Goal: Information Seeking & Learning: Learn about a topic

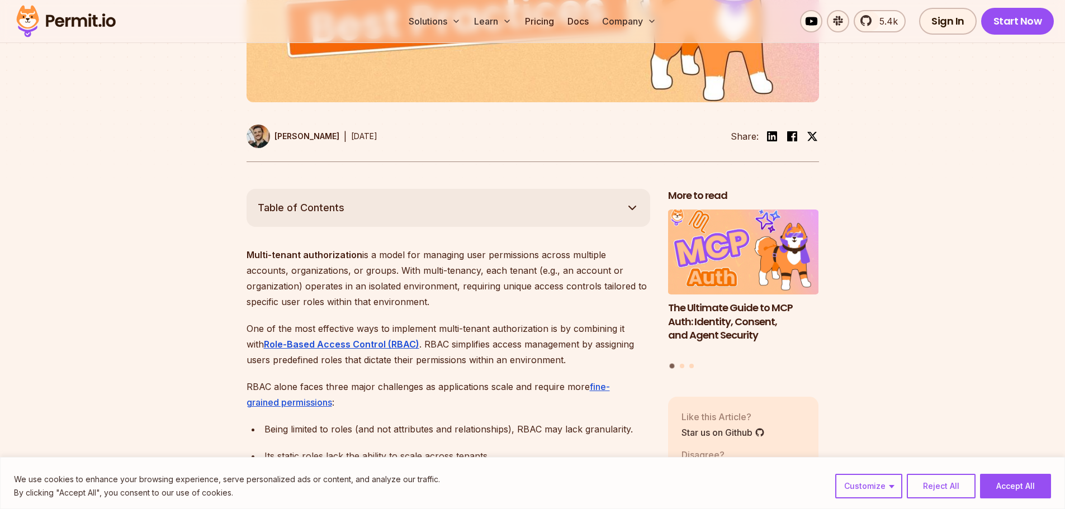
scroll to position [503, 0]
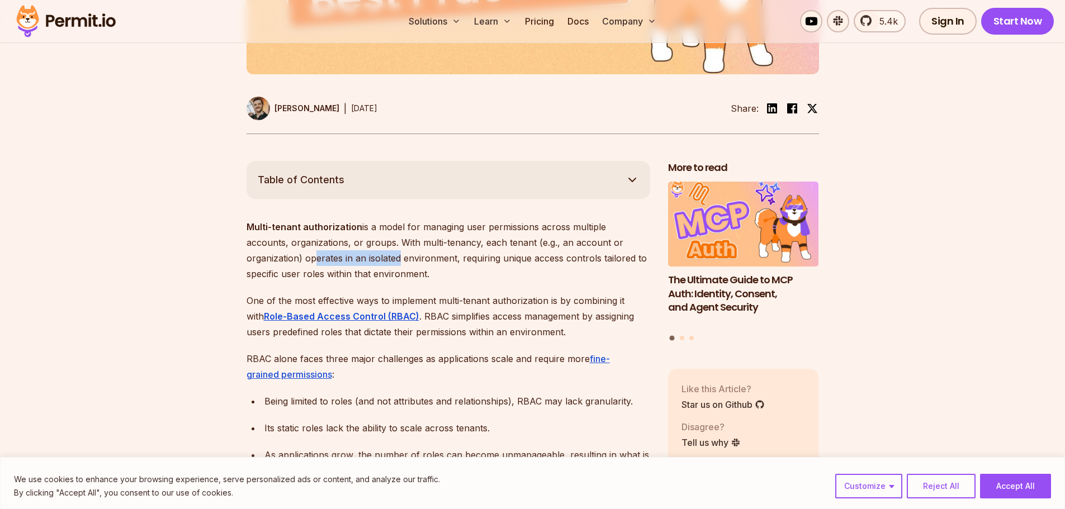
drag, startPoint x: 250, startPoint y: 276, endPoint x: 344, endPoint y: 279, distance: 94.0
click at [340, 278] on p "Multi-tenant authorization is a model for managing user permissions across mult…" at bounding box center [449, 250] width 404 height 63
click at [428, 282] on p "Multi-tenant authorization is a model for managing user permissions across mult…" at bounding box center [449, 250] width 404 height 63
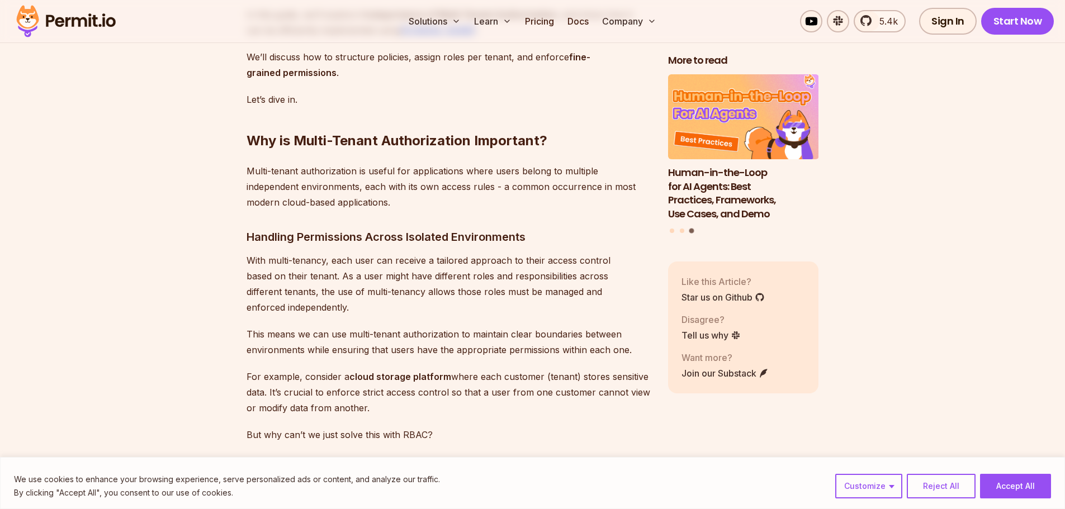
scroll to position [1230, 0]
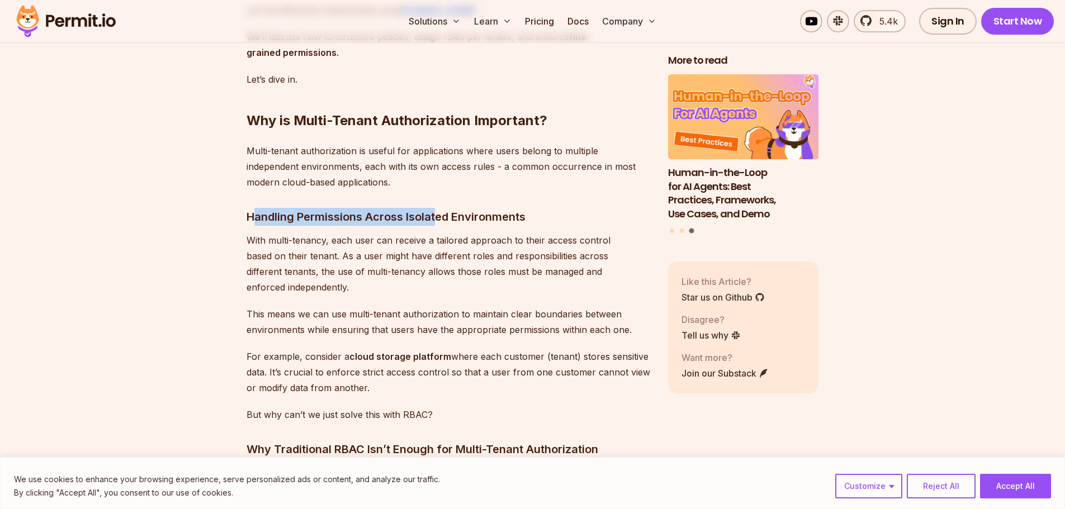
drag, startPoint x: 319, startPoint y: 228, endPoint x: 499, endPoint y: 229, distance: 180.6
click at [446, 226] on h3 "Handling Permissions Across Isolated Environments" at bounding box center [449, 217] width 404 height 18
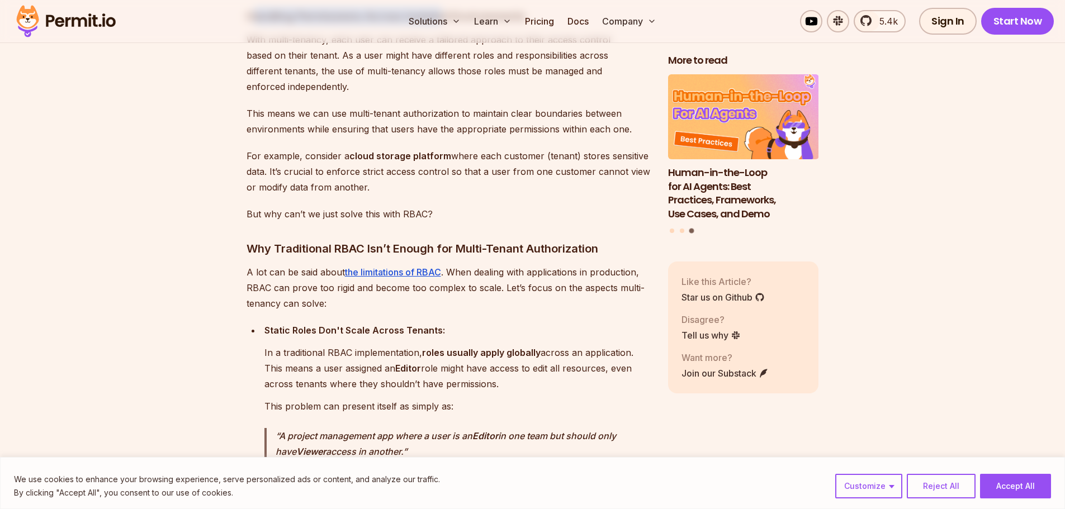
scroll to position [1454, 0]
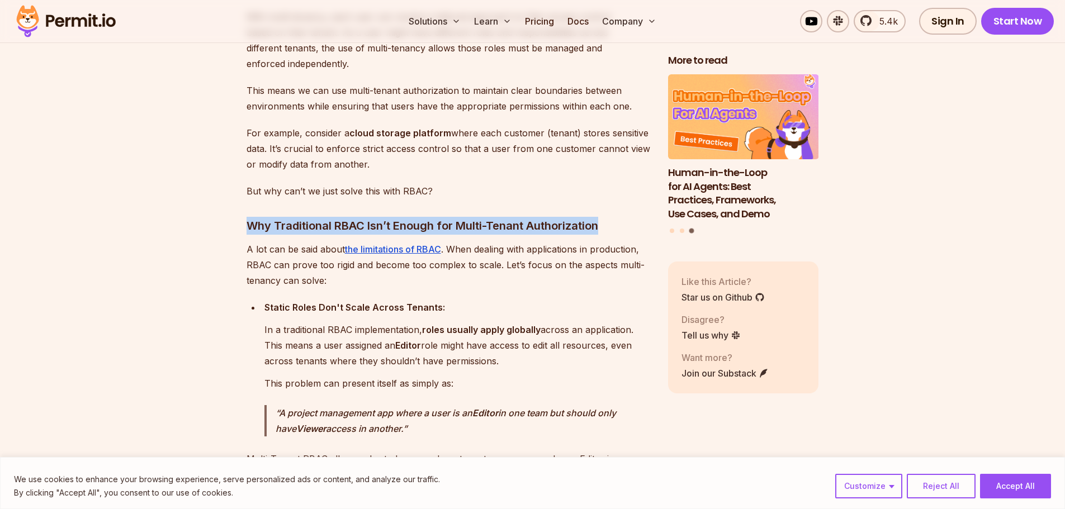
drag, startPoint x: 282, startPoint y: 223, endPoint x: 604, endPoint y: 218, distance: 321.6
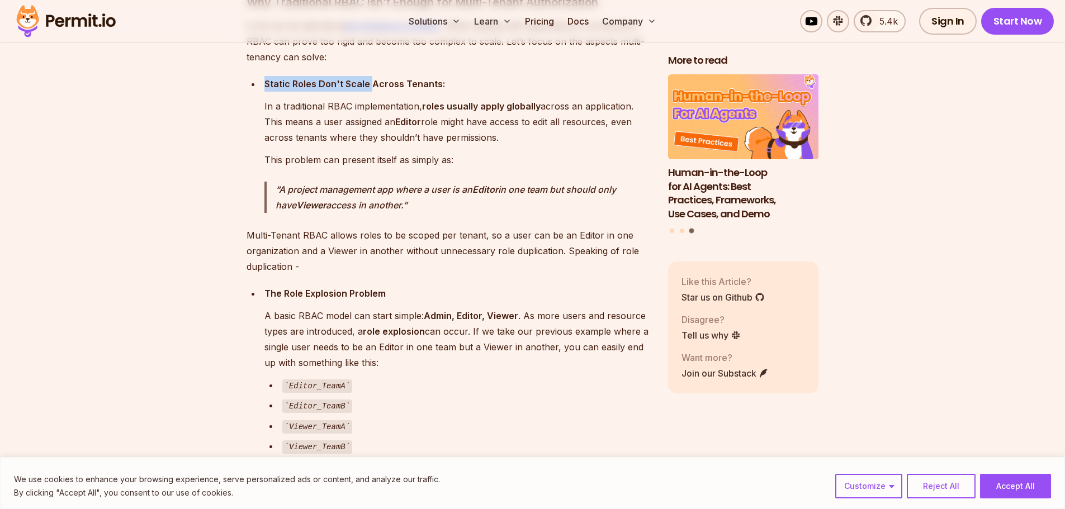
drag, startPoint x: 261, startPoint y: 78, endPoint x: 399, endPoint y: 95, distance: 138.6
click at [375, 85] on li "Static Roles Don't Scale Across Tenants: In a traditional RBAC implementation, …" at bounding box center [455, 145] width 389 height 138
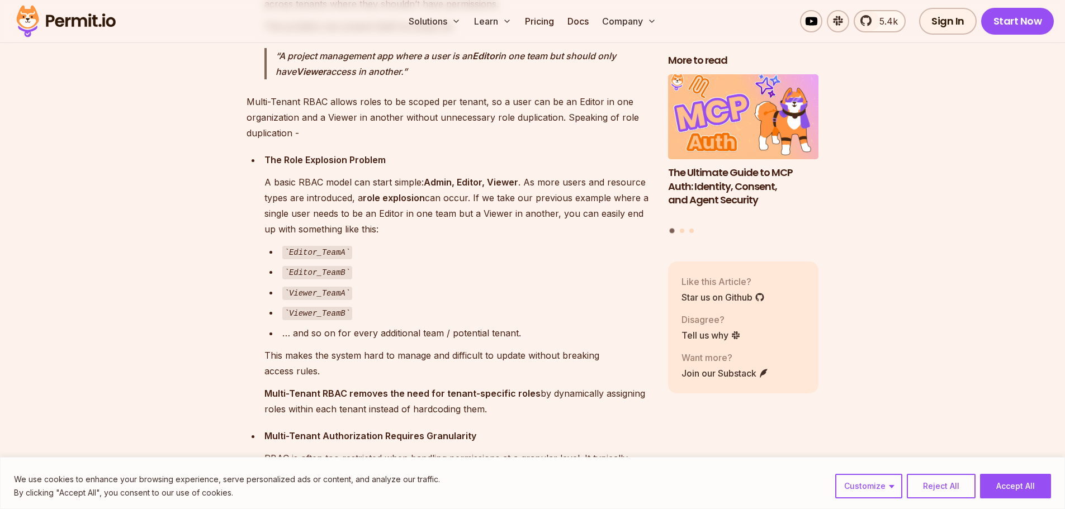
scroll to position [1845, 0]
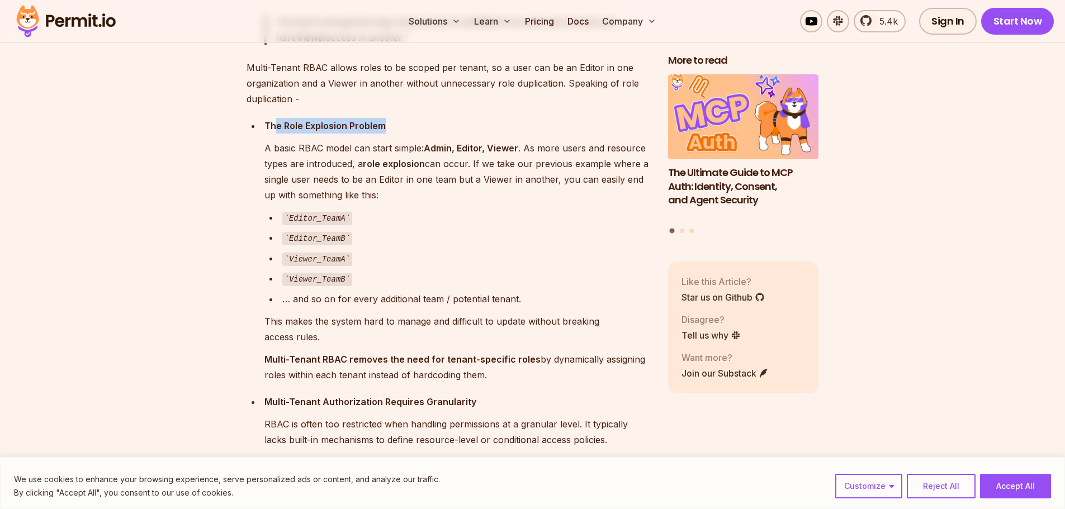
drag, startPoint x: 285, startPoint y: 119, endPoint x: 390, endPoint y: 128, distance: 105.6
click at [389, 127] on p "The Role Explosion Problem" at bounding box center [457, 126] width 386 height 16
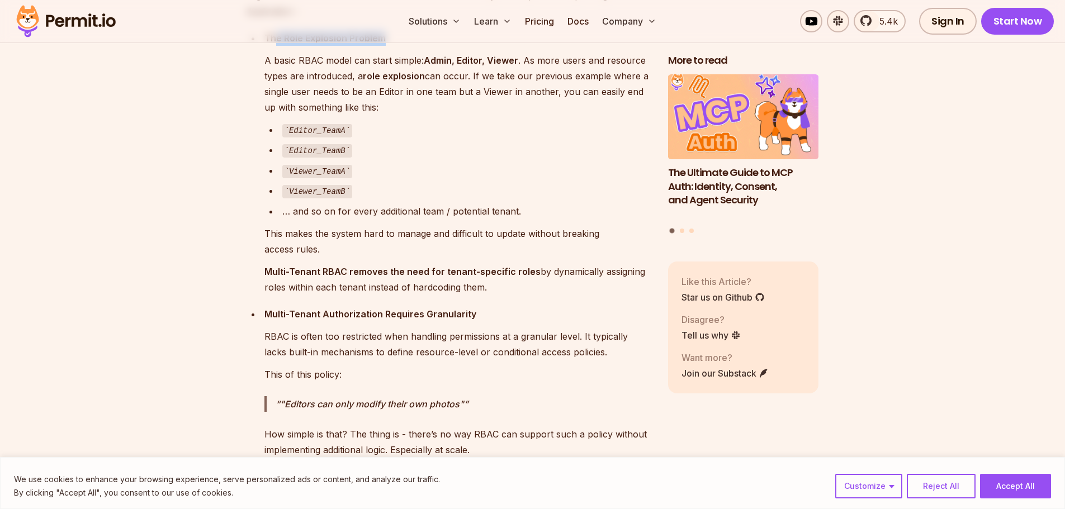
scroll to position [1957, 0]
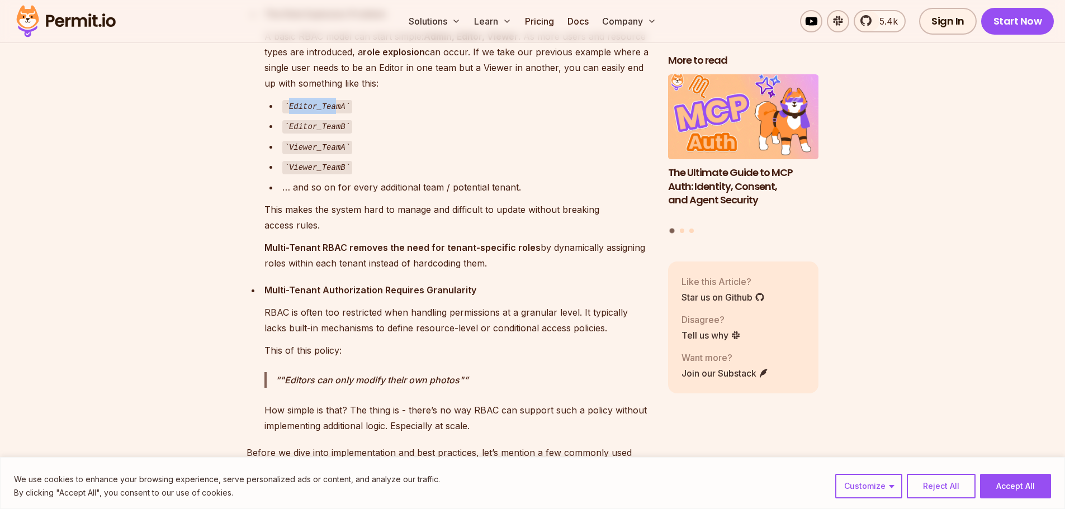
drag, startPoint x: 316, startPoint y: 106, endPoint x: 333, endPoint y: 109, distance: 17.6
click at [333, 109] on li "Editor_TeamA" at bounding box center [464, 106] width 371 height 16
drag, startPoint x: 301, startPoint y: 122, endPoint x: 336, endPoint y: 130, distance: 35.5
click at [338, 127] on code "Editor_TeamB" at bounding box center [317, 126] width 70 height 13
drag, startPoint x: 308, startPoint y: 145, endPoint x: 354, endPoint y: 146, distance: 46.4
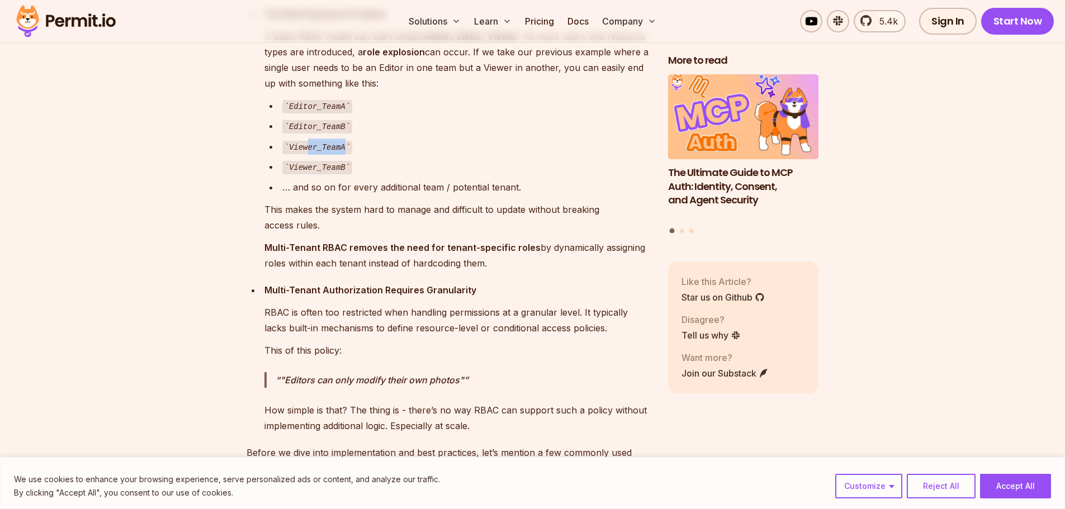
click at [355, 145] on div "Viewer_TeamA" at bounding box center [466, 147] width 368 height 16
drag, startPoint x: 300, startPoint y: 162, endPoint x: 319, endPoint y: 176, distance: 24.1
click at [335, 161] on code "Viewer_TeamB" at bounding box center [317, 167] width 70 height 13
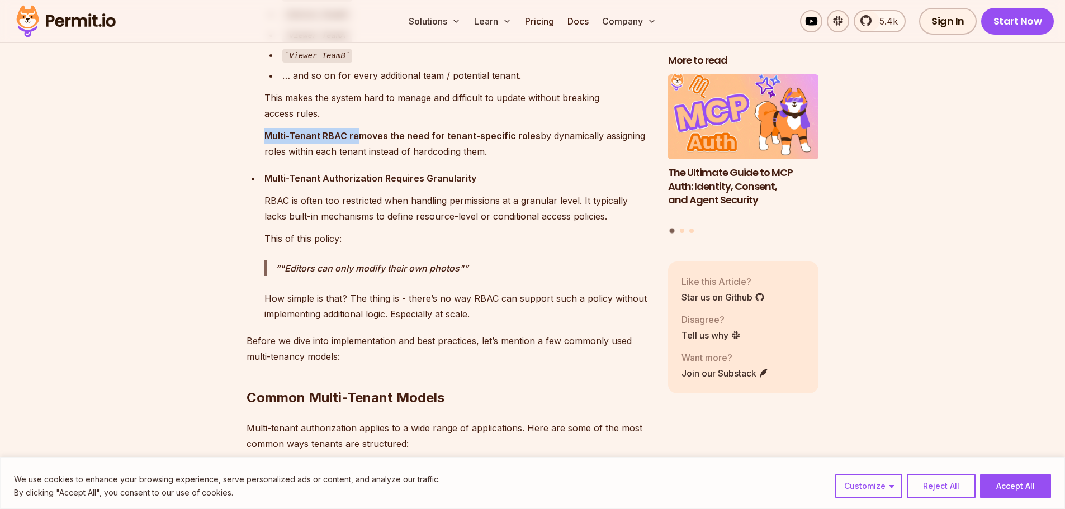
drag, startPoint x: 253, startPoint y: 126, endPoint x: 363, endPoint y: 135, distance: 110.5
click at [362, 134] on ul "The Role Explosion Problem A basic RBAC model can start simple: Admin, Editor, …" at bounding box center [449, 108] width 404 height 428
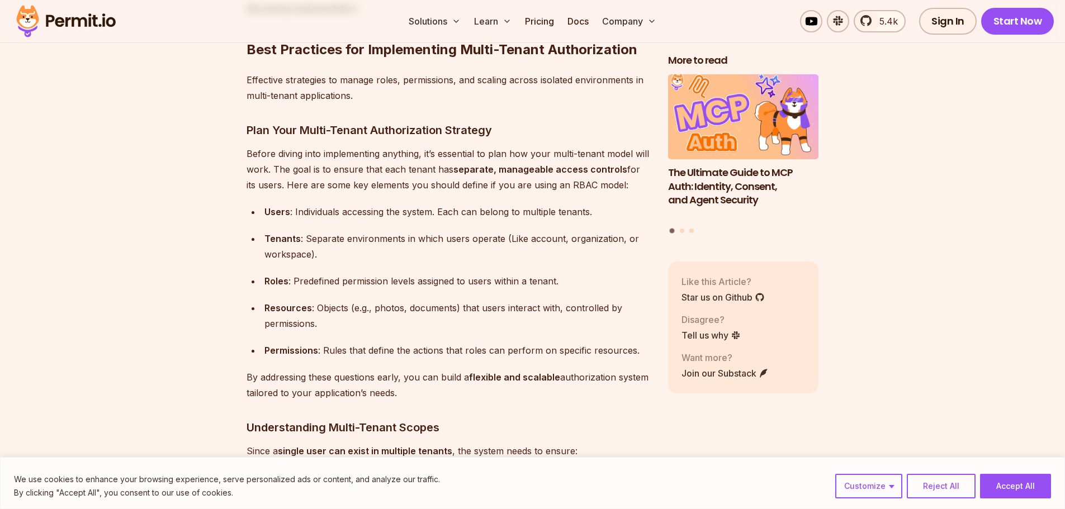
scroll to position [2796, 0]
